Goal: Information Seeking & Learning: Find specific fact

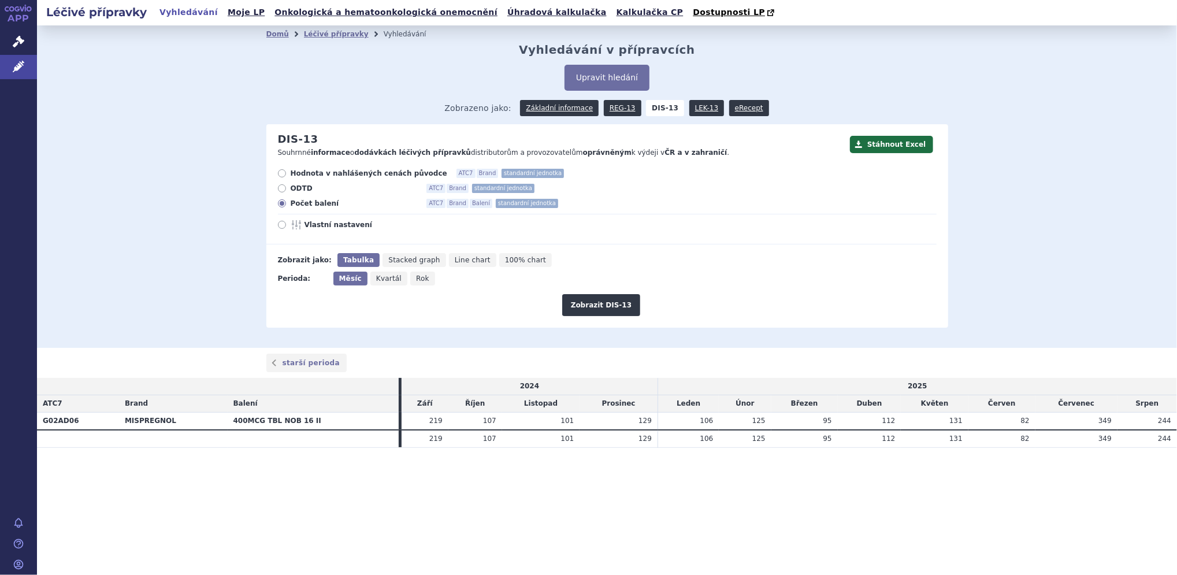
click at [195, 228] on div "Domů Léčivé přípravky Vyhledávání Vyhledávání v přípravcích Upravit hledání ods…" at bounding box center [607, 186] width 1140 height 322
click at [20, 65] on icon at bounding box center [19, 67] width 12 height 12
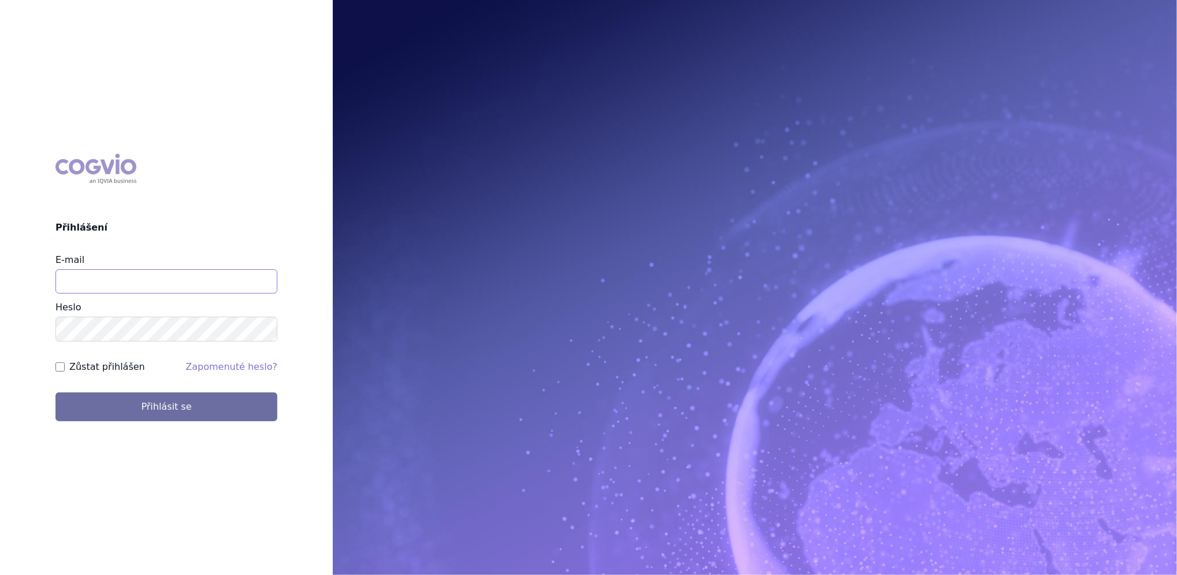
type input "katerina.hodysova_ext@nordicpharma.com"
click at [61, 361] on div "Zůstat přihlášen" at bounding box center [100, 367] width 90 height 14
click at [52, 369] on div "COGVIO Přihlášení E-mail katerina.hodysova_ext@nordicpharma.com Heslo Zůstat př…" at bounding box center [166, 286] width 333 height 285
click at [57, 369] on input "Zůstat přihlášen" at bounding box center [59, 366] width 9 height 9
checkbox input "true"
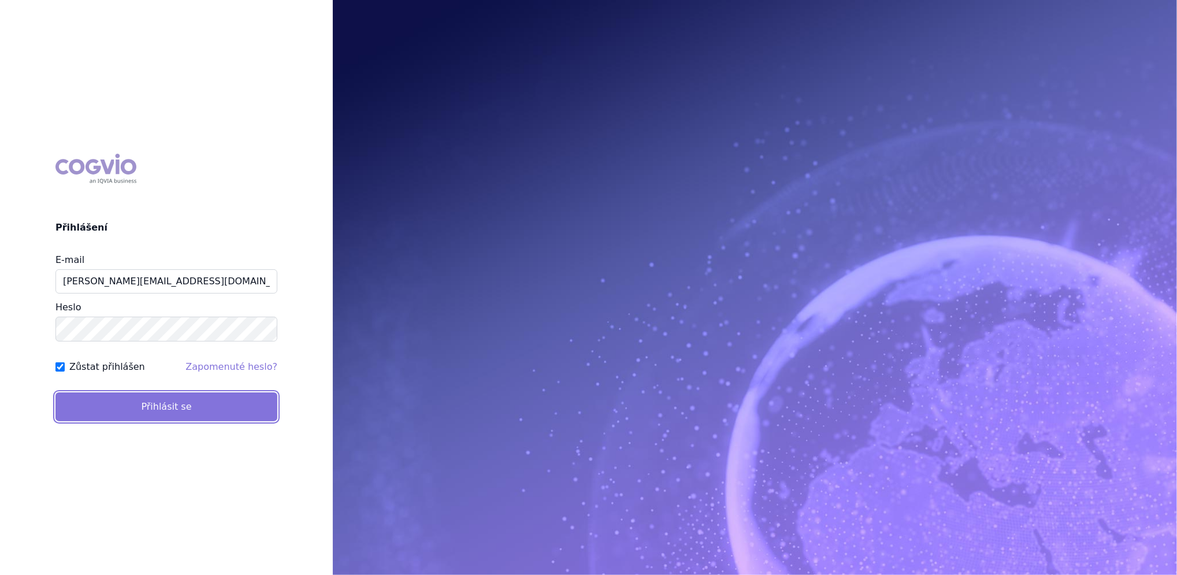
click at [117, 404] on button "Přihlásit se" at bounding box center [166, 406] width 222 height 29
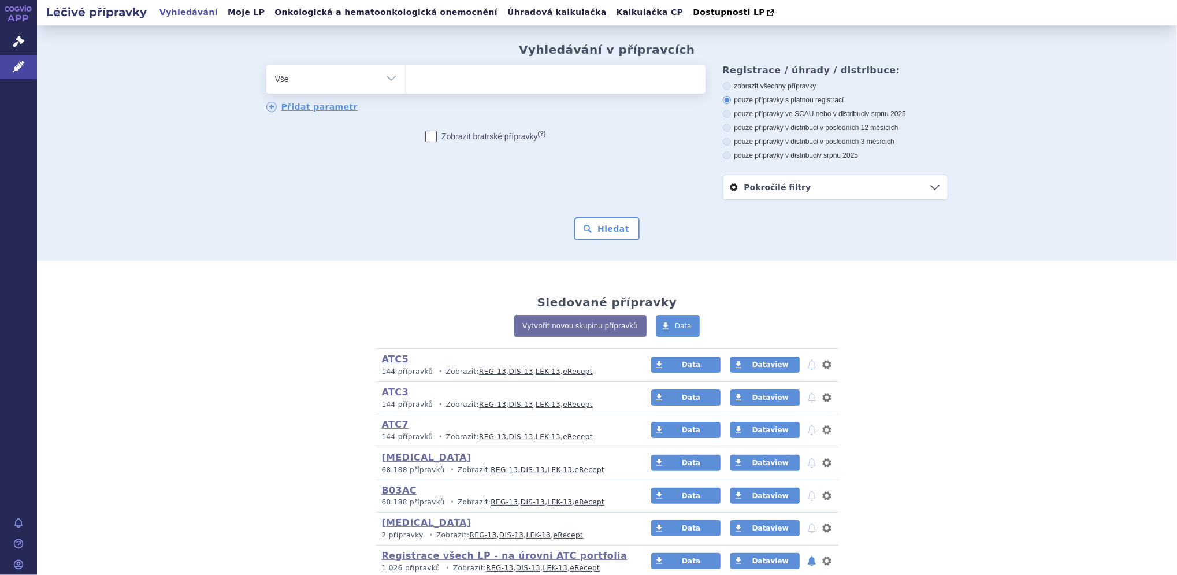
click at [384, 77] on select "Vše Přípravek/SUKL kód MAH VPOIS ATC/Aktivní látka Léková forma Síla" at bounding box center [335, 78] width 139 height 26
select select "filter-product"
click at [266, 65] on select "Vše Přípravek/SUKL kód MAH VPOIS ATC/Aktivní látka Léková forma Síla" at bounding box center [335, 78] width 139 height 26
click at [436, 74] on ul at bounding box center [555, 77] width 300 height 24
click at [405, 74] on select at bounding box center [405, 78] width 1 height 29
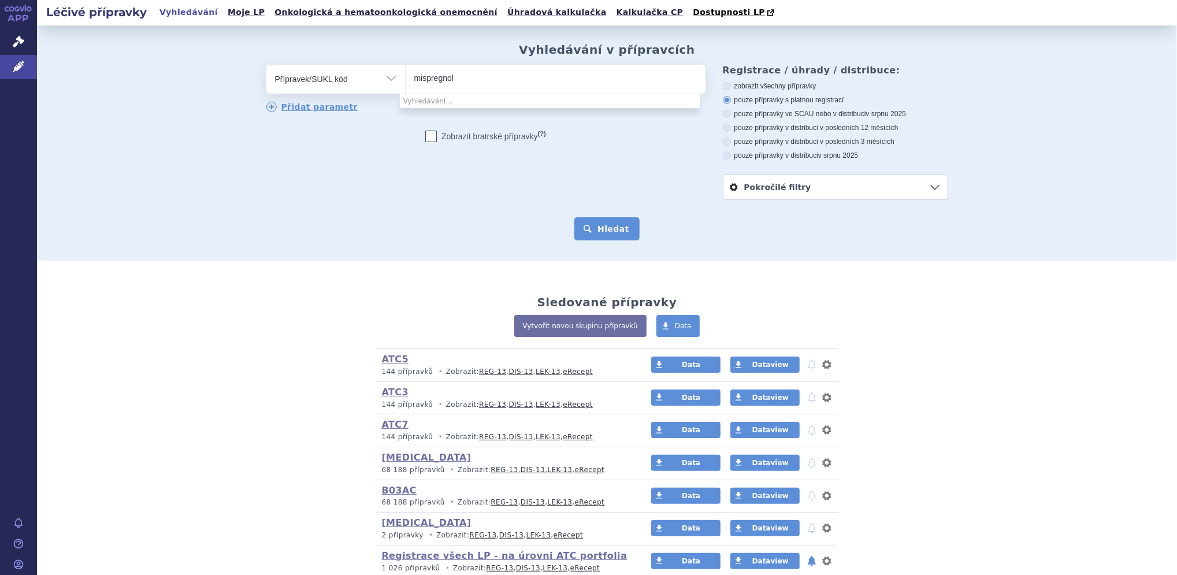
type input "mispregnol"
click at [590, 224] on button "Hledat" at bounding box center [606, 228] width 65 height 23
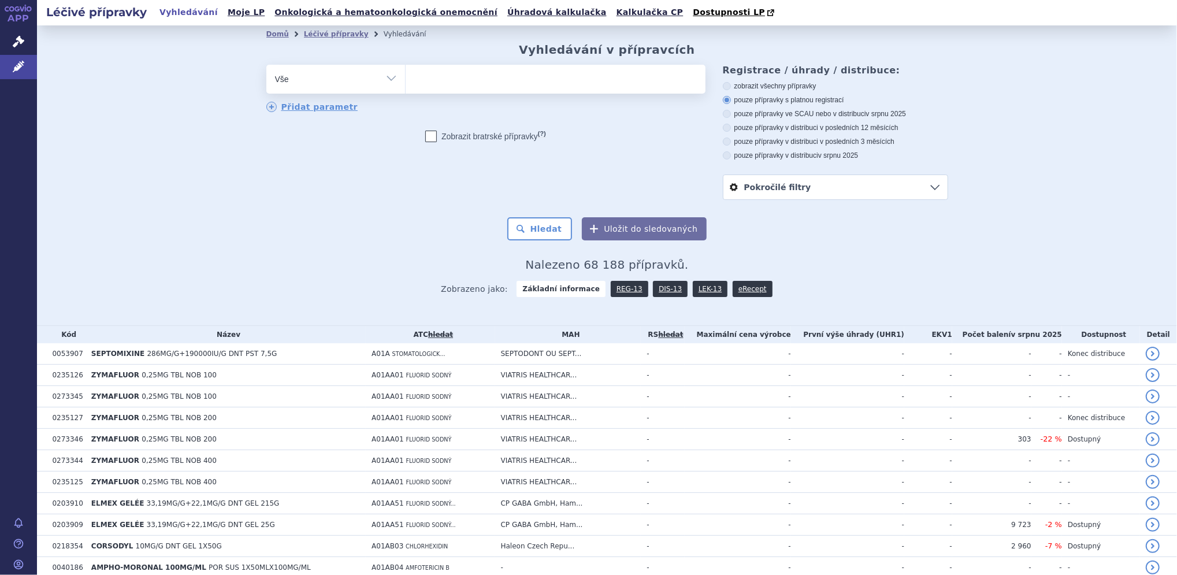
click at [440, 83] on ul at bounding box center [555, 77] width 300 height 24
click at [405, 83] on select at bounding box center [405, 78] width 1 height 29
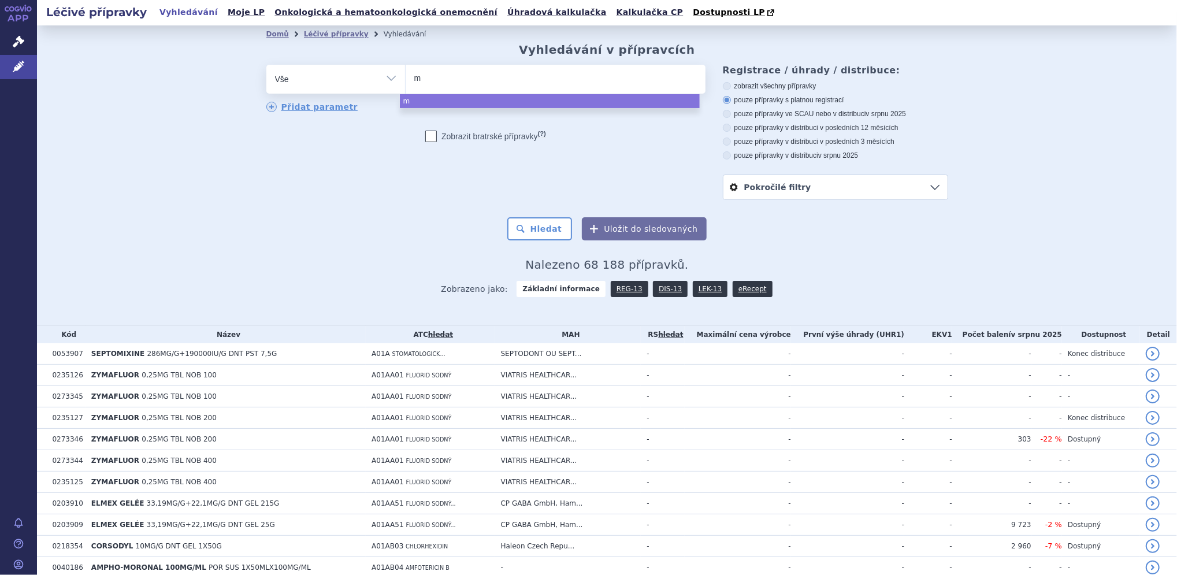
type input "mi"
type input "mis"
type input "misp"
type input "mispr"
type input "mispre"
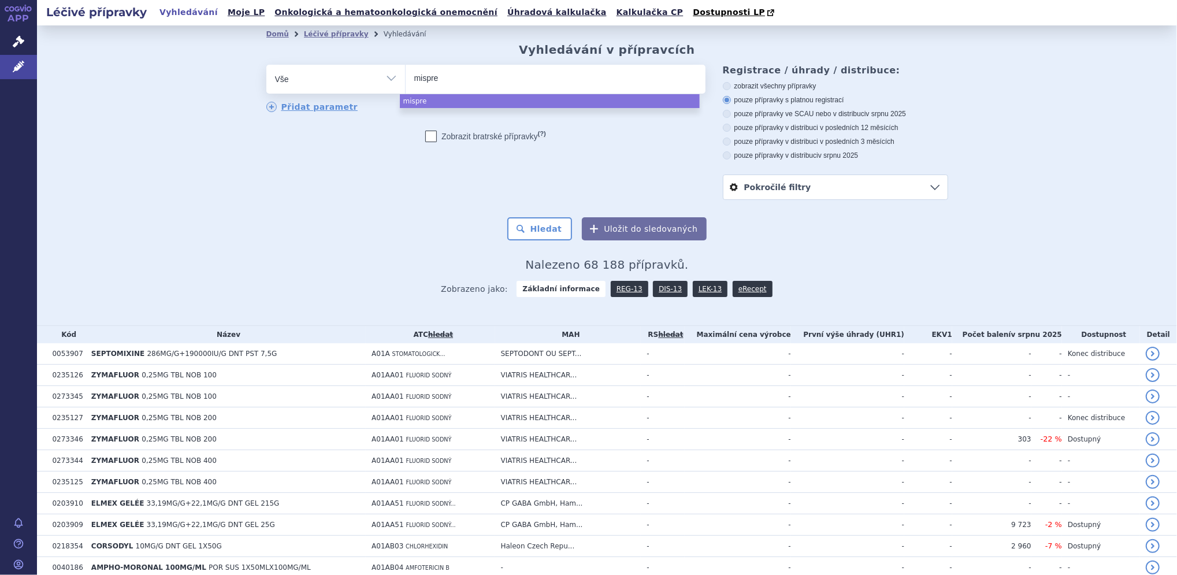
type input "mispreg"
type input "mispregn"
type input "mispregno"
type input "mispregnol"
select select "mispregnol"
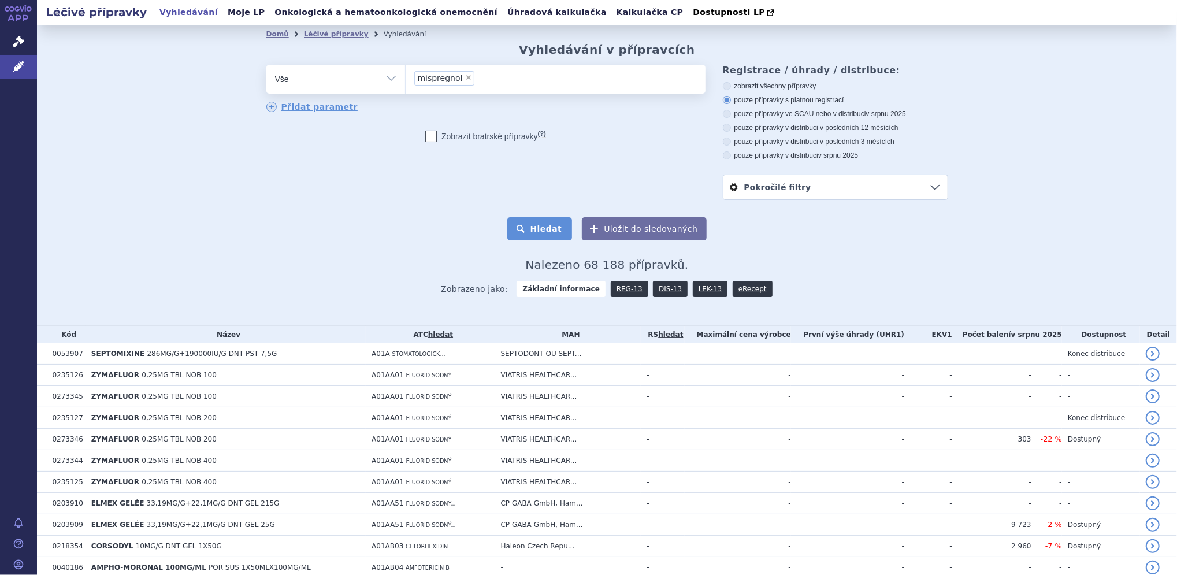
click at [545, 232] on button "Hledat" at bounding box center [539, 228] width 65 height 23
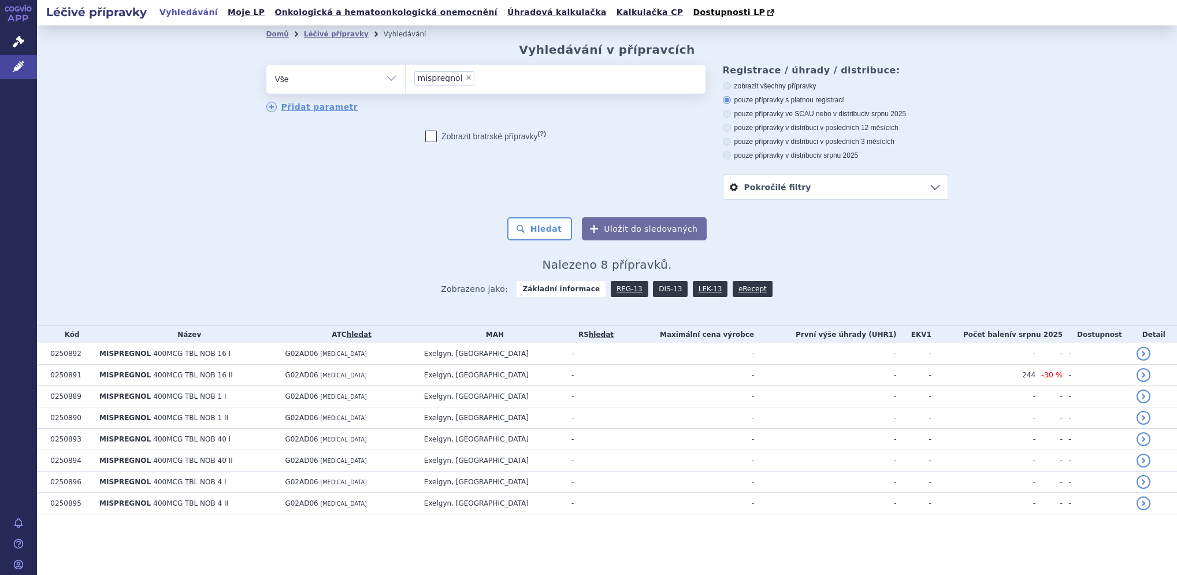
click at [658, 287] on link "DIS-13" at bounding box center [670, 289] width 35 height 16
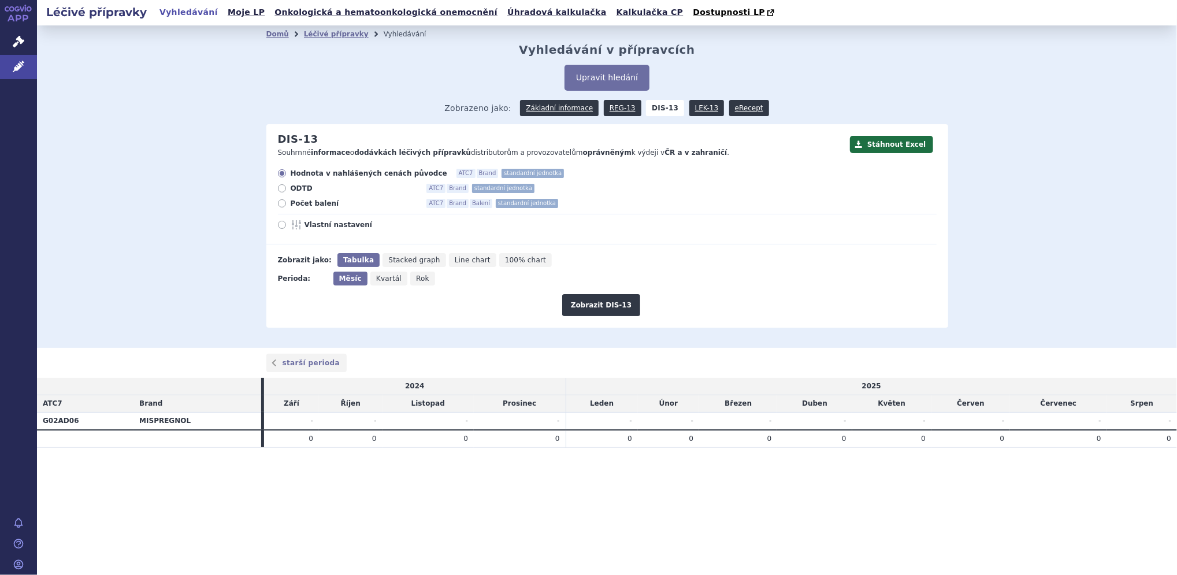
click at [283, 227] on icon at bounding box center [282, 225] width 8 height 8
click at [283, 227] on input "Vlastní nastavení" at bounding box center [283, 226] width 8 height 8
radio input "true"
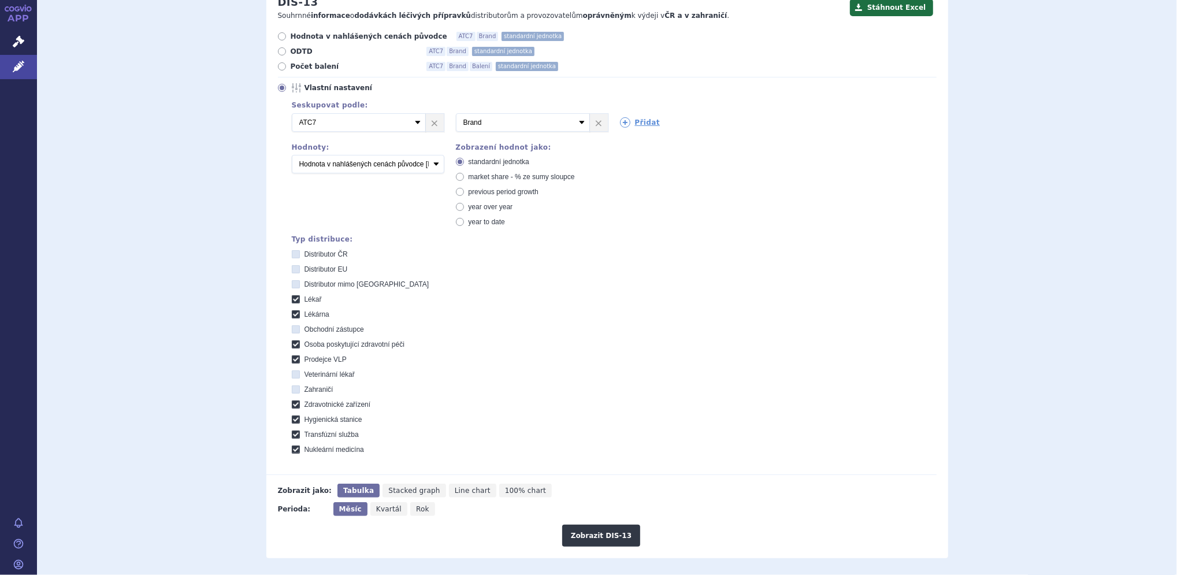
scroll to position [146, 0]
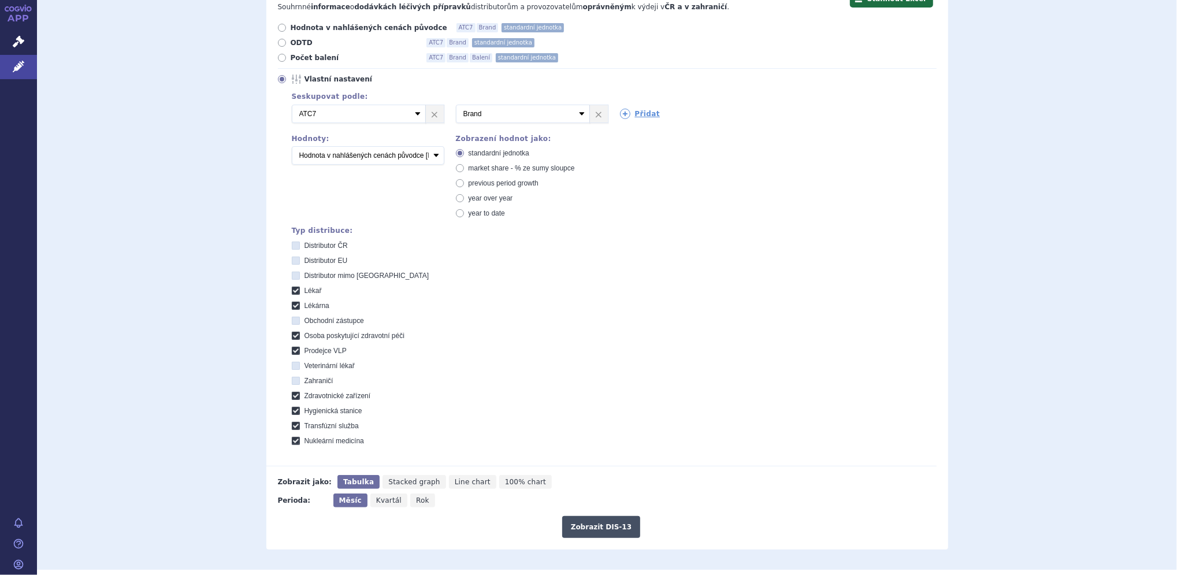
click at [589, 526] on button "Zobrazit DIS-13" at bounding box center [601, 527] width 78 height 22
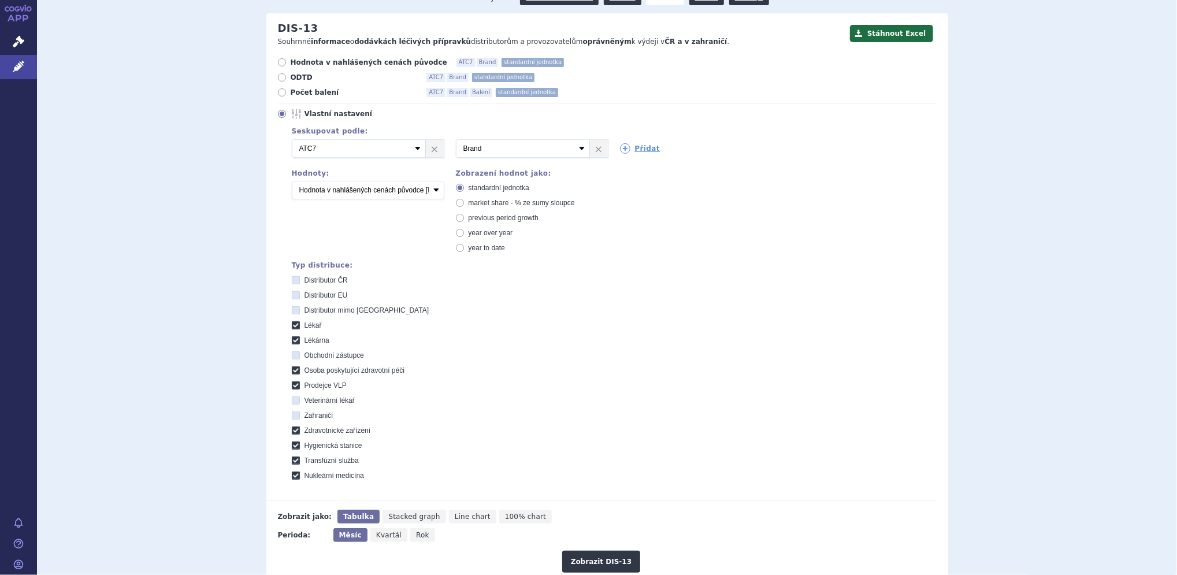
scroll to position [96, 0]
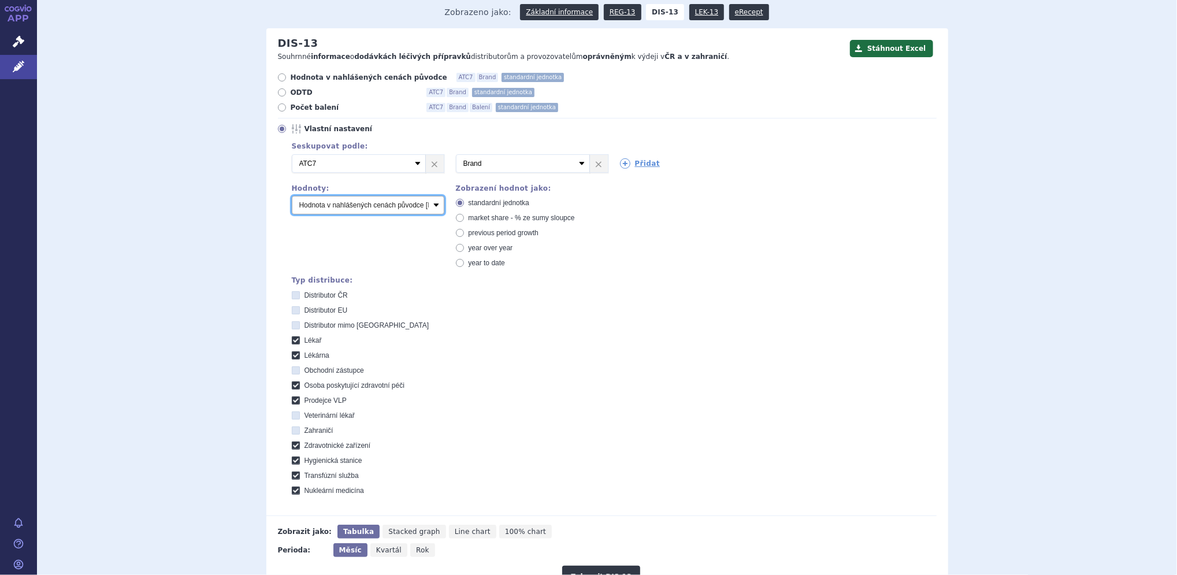
click at [309, 202] on select "Počet balení Hodnota v nahlášených cenách původce [DIS-13] Hodnota v maximálníc…" at bounding box center [368, 205] width 152 height 18
select select "packages"
click at [292, 196] on select "Počet balení Hodnota v nahlášených cenách původce [DIS-13] Hodnota v maximálníc…" at bounding box center [368, 205] width 152 height 18
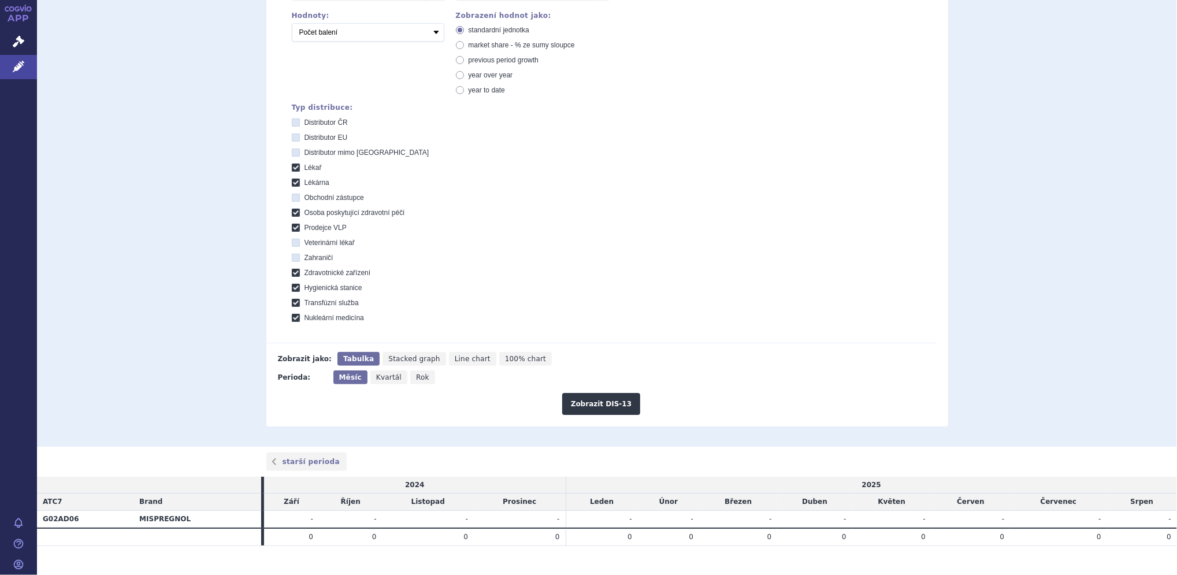
scroll to position [278, 0]
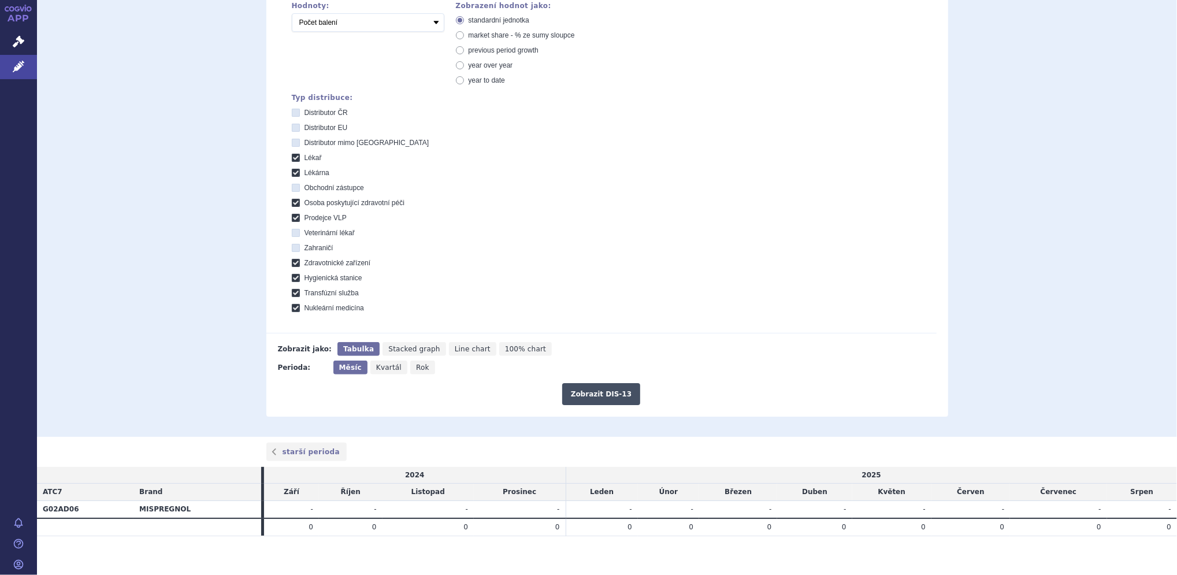
click at [608, 395] on button "Zobrazit DIS-13" at bounding box center [601, 394] width 78 height 22
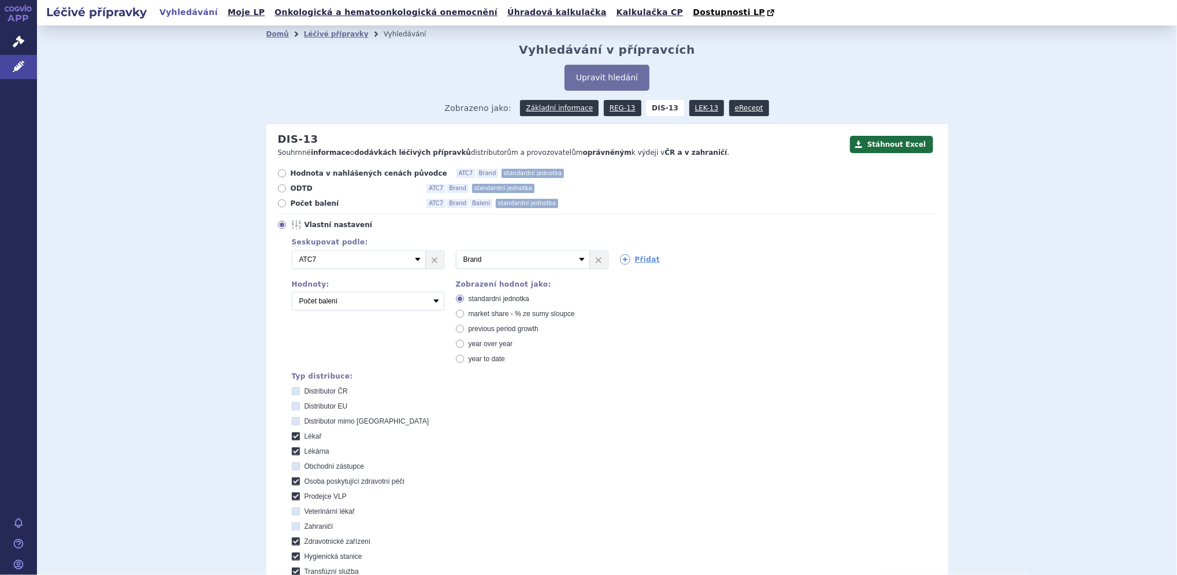
click at [1164, 162] on div "Domů Léčivé přípravky Vyhledávání Vyhledávání v přípravcích Upravit hledání ods…" at bounding box center [607, 370] width 1140 height 690
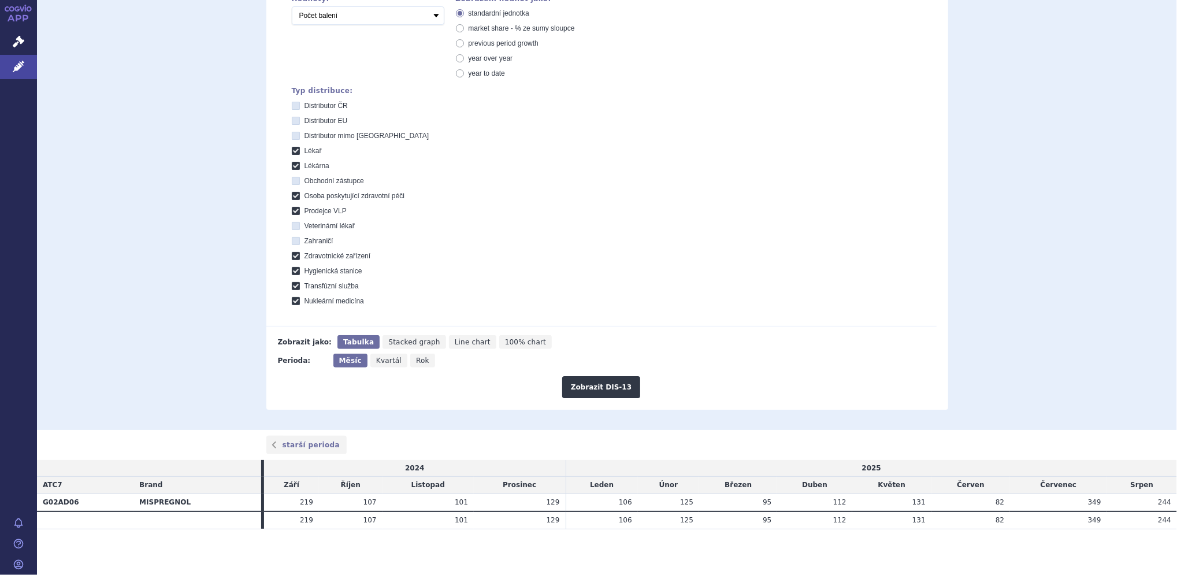
scroll to position [286, 0]
drag, startPoint x: 612, startPoint y: 521, endPoint x: 1014, endPoint y: 535, distance: 402.2
click at [1014, 535] on section "Domů Léčivé přípravky Vyhledávání Vyhledávání v přípravcích Upravit hledání ods…" at bounding box center [607, 157] width 1140 height 835
drag, startPoint x: 1014, startPoint y: 535, endPoint x: 969, endPoint y: 562, distance: 52.1
click at [969, 562] on section "Domů Léčivé přípravky Vyhledávání Vyhledávání v přípravcích Upravit hledání ods…" at bounding box center [607, 157] width 1140 height 835
